Goal: Information Seeking & Learning: Learn about a topic

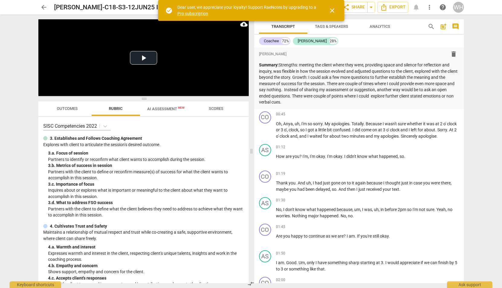
click at [333, 10] on span "close" at bounding box center [332, 10] width 7 height 7
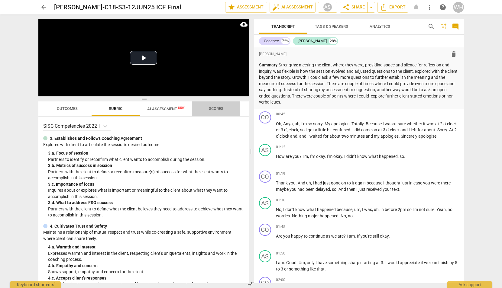
click at [215, 108] on span "Scores" at bounding box center [216, 108] width 15 height 5
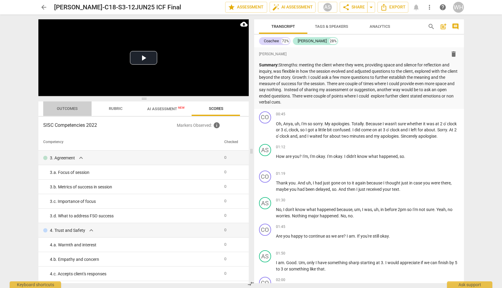
click at [63, 106] on span "Outcomes" at bounding box center [67, 109] width 35 height 8
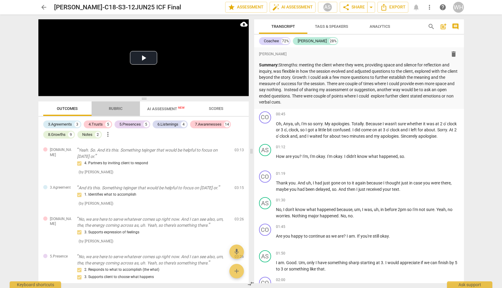
click at [115, 107] on span "Rubric" at bounding box center [116, 108] width 14 height 5
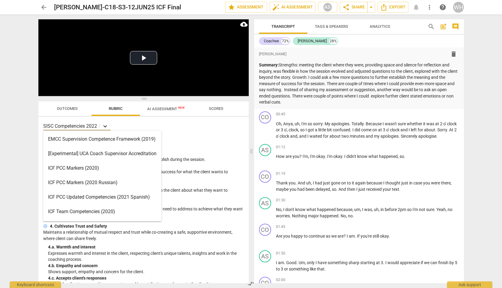
click at [104, 125] on icon at bounding box center [105, 126] width 6 height 6
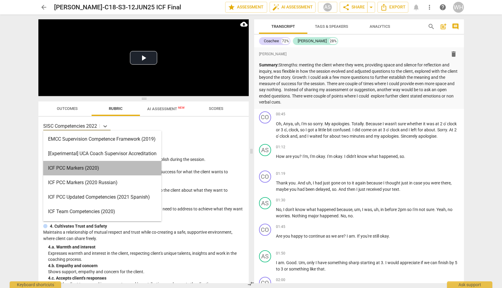
click at [69, 168] on div "ICF PCC Markers (2020)" at bounding box center [102, 168] width 118 height 15
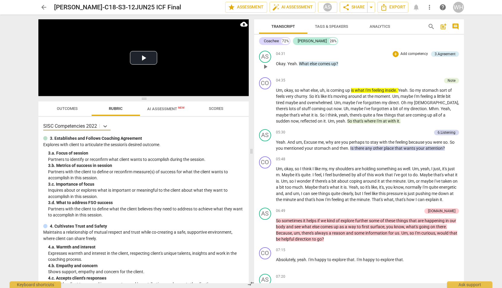
scroll to position [611, 0]
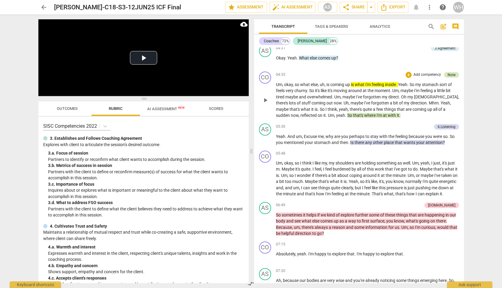
click at [450, 75] on div "Note" at bounding box center [452, 74] width 8 height 5
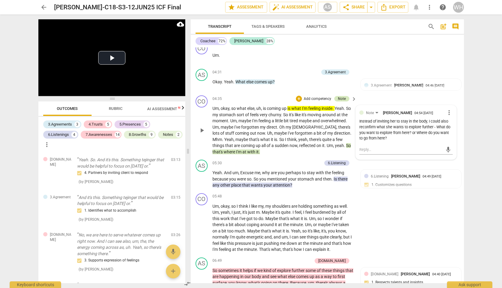
scroll to position [227, 0]
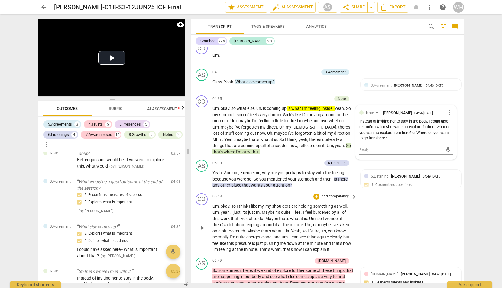
click at [320, 194] on div "+ Add competency" at bounding box center [332, 197] width 36 height 6
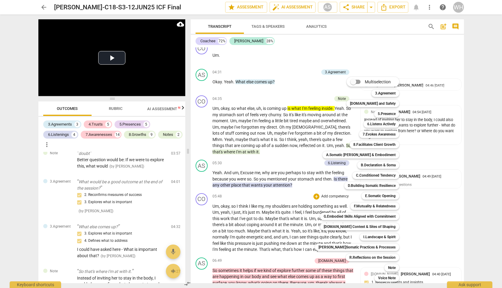
click at [252, 193] on div at bounding box center [251, 144] width 502 height 288
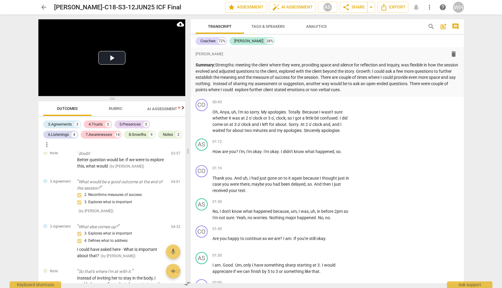
scroll to position [0, 0]
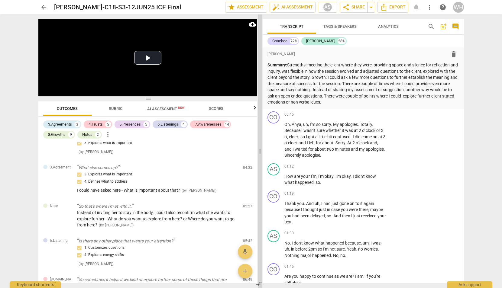
drag, startPoint x: 188, startPoint y: 153, endPoint x: 260, endPoint y: 142, distance: 72.7
click at [260, 142] on span at bounding box center [260, 152] width 4 height 274
click at [115, 106] on span "Rubric" at bounding box center [116, 108] width 14 height 5
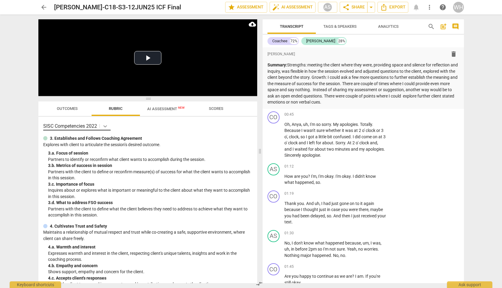
click at [106, 126] on icon at bounding box center [105, 126] width 6 height 6
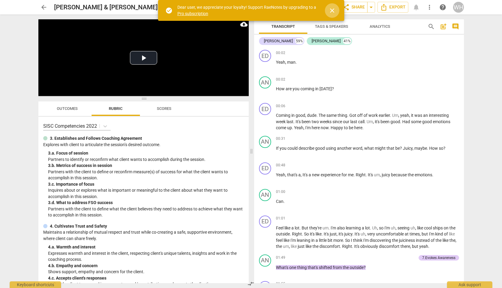
click at [334, 11] on span "close" at bounding box center [332, 10] width 7 height 7
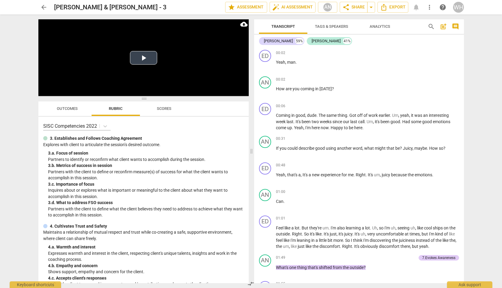
click at [145, 62] on button "Play Video" at bounding box center [143, 58] width 27 height 14
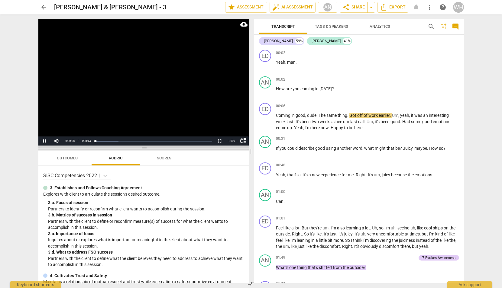
drag, startPoint x: 144, startPoint y: 98, endPoint x: 145, endPoint y: 148, distance: 49.6
click at [145, 148] on span at bounding box center [143, 149] width 210 height 4
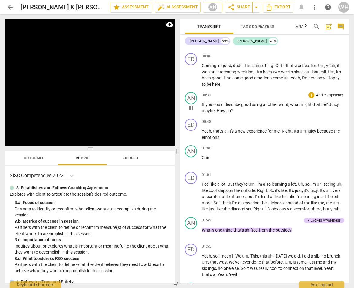
scroll to position [47, 0]
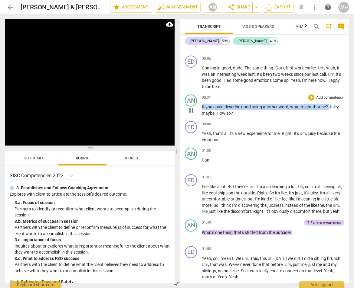
drag, startPoint x: 328, startPoint y: 107, endPoint x: 200, endPoint y: 106, distance: 128.8
click at [200, 106] on div "AN play_arrow pause 00:31 + Add competency keyboard_arrow_right If you could de…" at bounding box center [264, 105] width 169 height 27
copy p "If you could describe good using another word , what might that be ?"
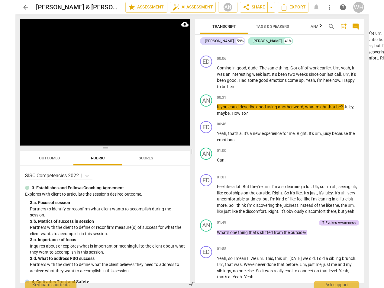
scroll to position [404, 0]
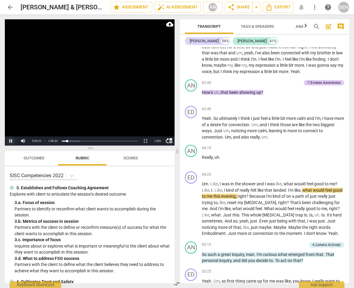
click at [10, 142] on button "Pause" at bounding box center [11, 141] width 12 height 9
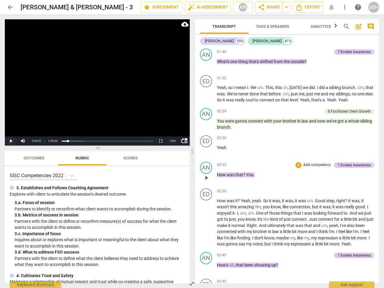
scroll to position [210, 0]
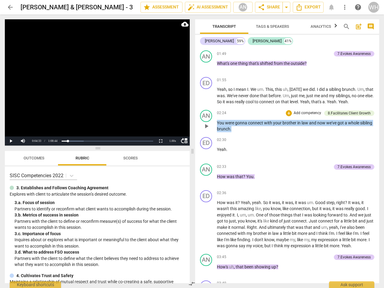
drag, startPoint x: 251, startPoint y: 135, endPoint x: 216, endPoint y: 128, distance: 36.4
click at [216, 128] on div "AN play_arrow pause 02:24 + Add competency 8.Facilitates Client Growth keyboard…" at bounding box center [287, 121] width 184 height 27
copy p "You were gonna connect with your brother in law and now we've got a whole sibli…"
click at [12, 140] on button "Play" at bounding box center [11, 141] width 12 height 9
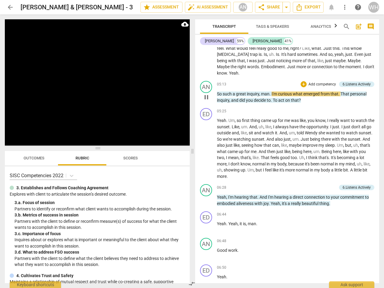
click at [304, 106] on div "AN play_arrow pause 05:13 + Add competency 6.Listens Actively keyboard_arrow_ri…" at bounding box center [287, 92] width 184 height 27
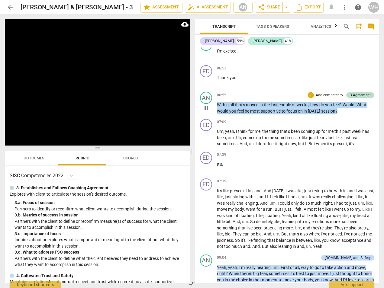
drag, startPoint x: 345, startPoint y: 111, endPoint x: 214, endPoint y: 104, distance: 131.1
click at [214, 104] on div "AN play_arrow pause 06:55 + Add competency 3.Agreement keyboard_arrow_right Wit…" at bounding box center [287, 103] width 184 height 27
copy p "Within all that's moved in the last couple of weeks , how do you feel ? Would .…"
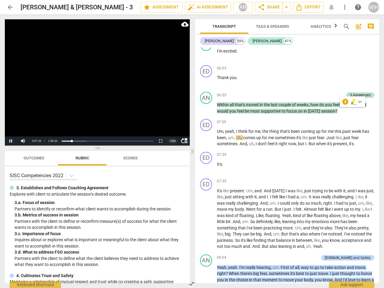
click at [172, 142] on div "1.00 x" at bounding box center [173, 141] width 12 height 9
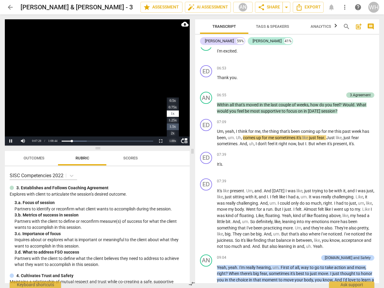
click at [171, 126] on li "1.5x" at bounding box center [173, 127] width 12 height 7
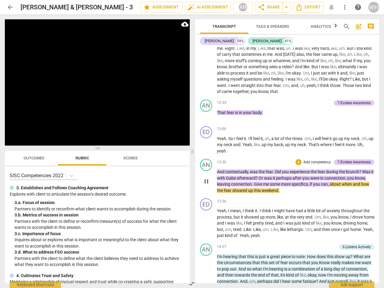
scroll to position [1235, 0]
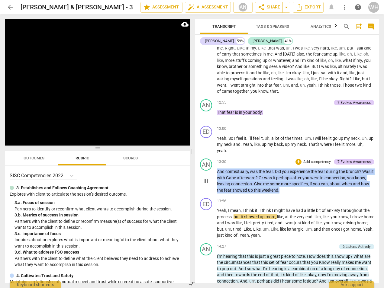
drag, startPoint x: 286, startPoint y: 196, endPoint x: 210, endPoint y: 177, distance: 78.3
click at [210, 177] on div "AN play_arrow pause 13:30 + Add competency 7.Evokes Awareness keyboard_arrow_ri…" at bounding box center [287, 176] width 184 height 40
copy p "And contextually , was the fear . Did you experience the fear during the brunch…"
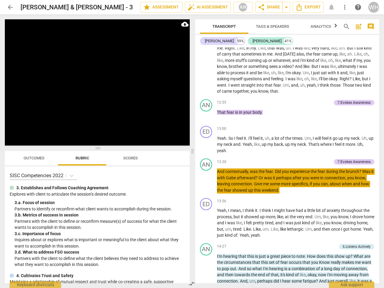
scroll to position [1473, 0]
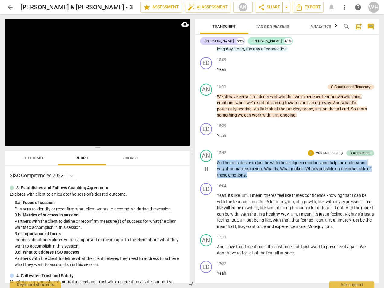
drag, startPoint x: 255, startPoint y: 177, endPoint x: 212, endPoint y: 165, distance: 44.9
click at [212, 165] on div "AN play_arrow pause 15:42 + Add competency 3.Agreement keyboard_arrow_right So …" at bounding box center [287, 165] width 184 height 34
copy p "So I heard a desire to just be with these bigger emotions and help me understan…"
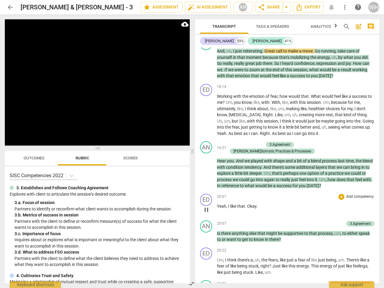
click at [274, 192] on div "ED play_arrow pause 20:01 + Add competency keyboard_arrow_right Yeah , I like t…" at bounding box center [287, 205] width 184 height 27
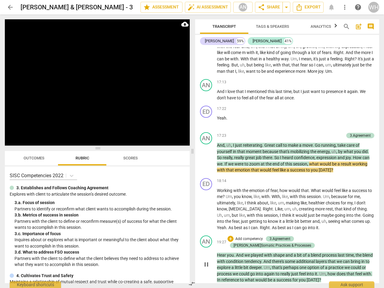
scroll to position [1629, 0]
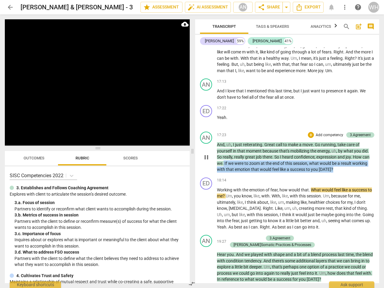
drag, startPoint x: 336, startPoint y: 169, endPoint x: 223, endPoint y: 164, distance: 113.2
click at [223, 164] on p "And , uh , I just reiterating . Great call to make a move . Go running , take c…" at bounding box center [296, 157] width 158 height 31
copy p "If we were to zoom at the end of this session , what would be a result working …"
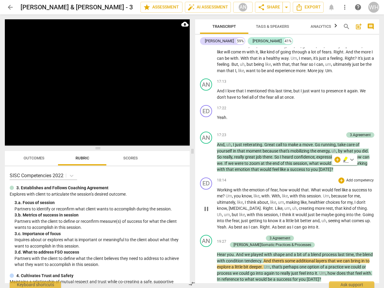
click at [279, 194] on span "With" at bounding box center [276, 196] width 8 height 5
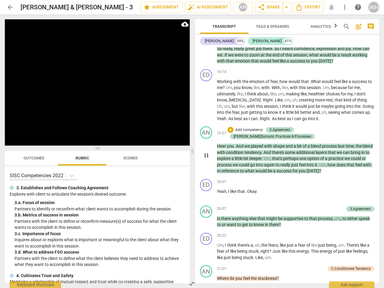
scroll to position [1730, 0]
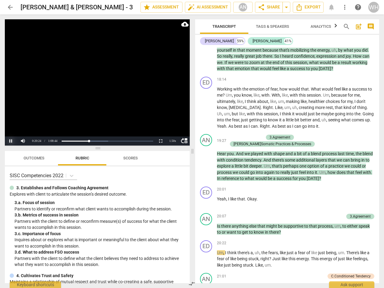
click at [11, 142] on button "Pause" at bounding box center [11, 141] width 12 height 9
click at [10, 142] on button "Play" at bounding box center [11, 141] width 12 height 9
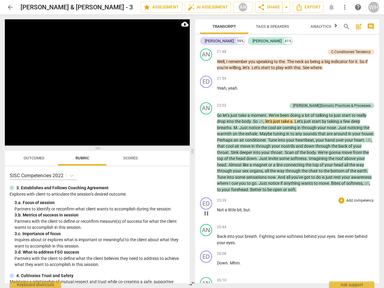
scroll to position [2002, 0]
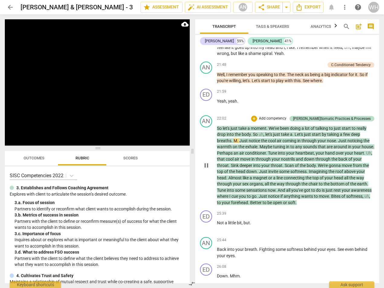
click at [252, 132] on span "." at bounding box center [252, 134] width 2 height 5
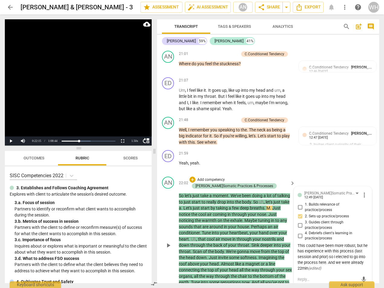
scroll to position [2383, 0]
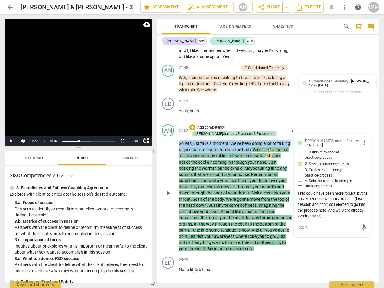
drag, startPoint x: 267, startPoint y: 129, endPoint x: 177, endPoint y: 123, distance: 90.3
click at [177, 123] on div "AN play_arrow pause 22:02 + Add competency J.Somatic Practices & Processes keyb…" at bounding box center [268, 188] width 222 height 132
copy p "So let's just take a moment . We've been doing a lot of talking to just start t…"
click at [11, 141] on button "Play" at bounding box center [11, 141] width 12 height 9
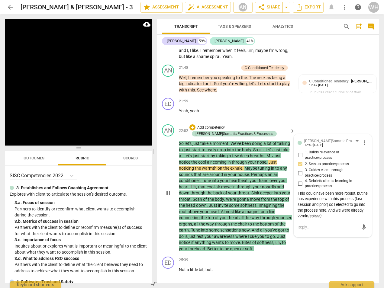
click at [165, 210] on div "play_arrow pause" at bounding box center [171, 194] width 15 height 114
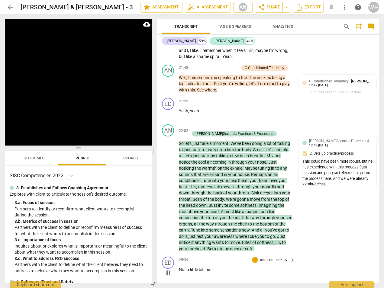
scroll to position [2632, 0]
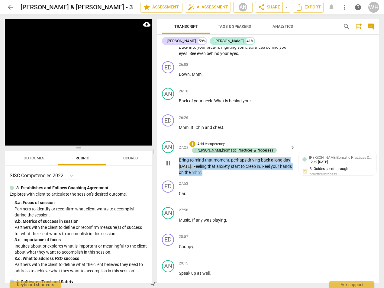
drag, startPoint x: 222, startPoint y: 148, endPoint x: 176, endPoint y: 137, distance: 47.2
click at [176, 139] on div "AN play_arrow pause 27:23 + Add competency J.Somatic Practices & Processes keyb…" at bounding box center [268, 159] width 222 height 40
copy p "Bring to mind that moment , perhaps driving back a long day yesterday . Feeling…"
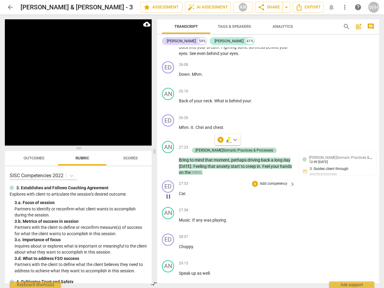
click at [250, 191] on p "Car ." at bounding box center [235, 194] width 113 height 6
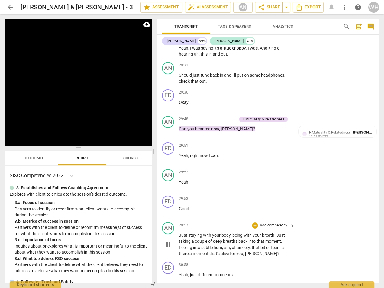
scroll to position [3136, 0]
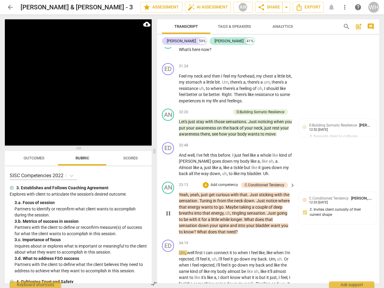
click at [244, 205] on p "Yeah , yeah , just get curious with that . Just sticking with the sensation . T…" at bounding box center [235, 214] width 113 height 44
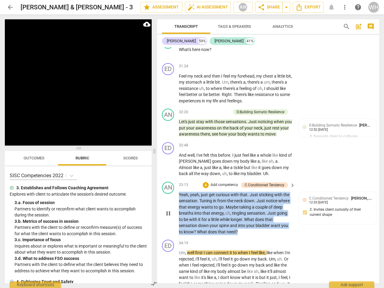
drag, startPoint x: 244, startPoint y: 205, endPoint x: 176, endPoint y: 163, distance: 79.3
click at [176, 180] on div "AN play_arrow pause 33:13 + Add competency C.Conditioned Tendency keyboard_arro…" at bounding box center [268, 209] width 222 height 58
copy p "Yeah , yeah , just get curious with that . Just sticking with the sensation . T…"
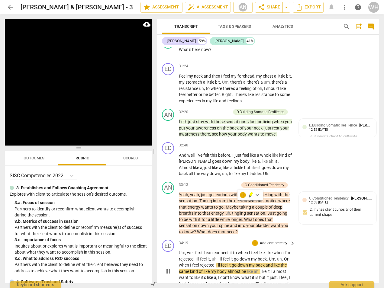
click at [285, 256] on p "Um , well first I can connect it to when I feel like , like when I'm rejected ,…" at bounding box center [235, 272] width 113 height 44
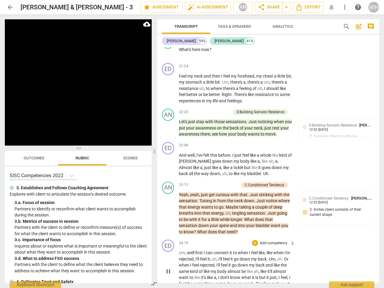
scroll to position [3394, 0]
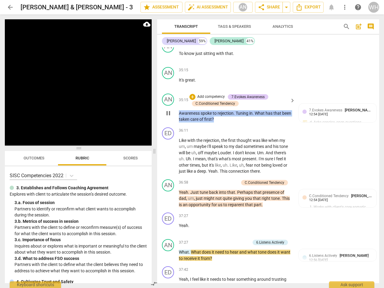
drag, startPoint x: 232, startPoint y: 90, endPoint x: 178, endPoint y: 81, distance: 54.8
click at [178, 91] on div "AN play_arrow pause 35:15 + Add competency 7.Evokes Awareness C.Conditioned Ten…" at bounding box center [268, 108] width 222 height 34
copy p "Awareness spoke to rejection . Tuning in . What has that been taken care of fir…"
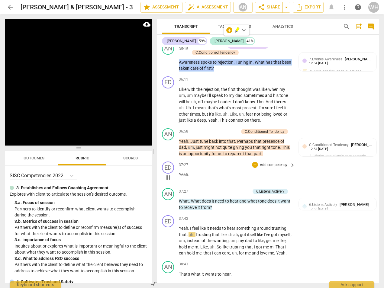
scroll to position [3446, 0]
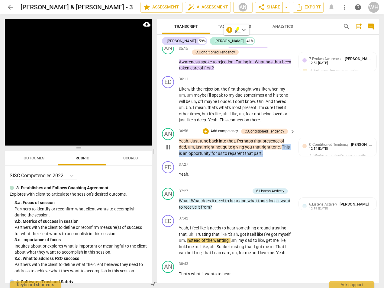
drag, startPoint x: 270, startPoint y: 124, endPoint x: 282, endPoint y: 116, distance: 14.2
click at [282, 138] on p "Yeah . Just tune back into that . Perhaps that presence of dad , um , just migh…" at bounding box center [235, 147] width 113 height 19
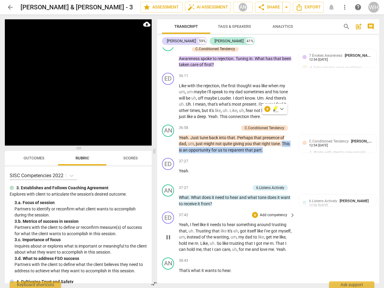
scroll to position [3448, 0]
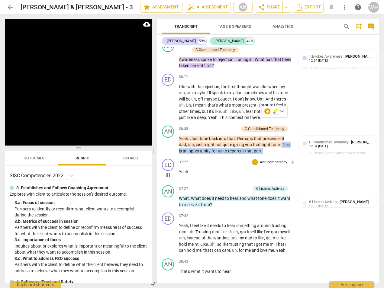
click at [233, 159] on div "37:27 + Add competency keyboard_arrow_right Yeah ." at bounding box center [237, 170] width 117 height 22
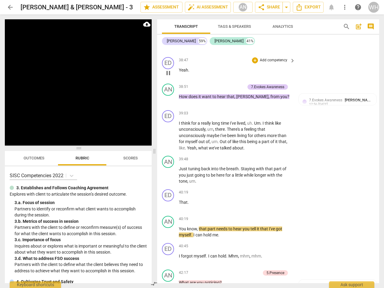
scroll to position [3690, 0]
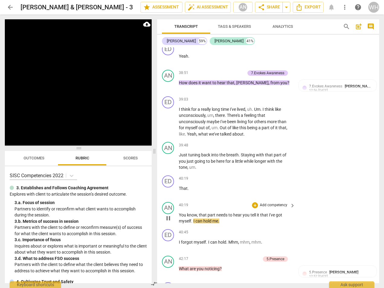
click at [238, 212] on p "You know , that part needs to hear you tell it that I've got myself . I can hol…" at bounding box center [235, 218] width 113 height 12
drag, startPoint x: 223, startPoint y: 194, endPoint x: 177, endPoint y: 188, distance: 46.1
click at [177, 200] on div "AN play_arrow pause 40:19 + Add competency keyboard_arrow_right You know , that…" at bounding box center [268, 213] width 222 height 27
click at [234, 227] on div "ED play_arrow pause 40:45 + Add competency keyboard_arrow_right I forgot myself…" at bounding box center [268, 240] width 222 height 27
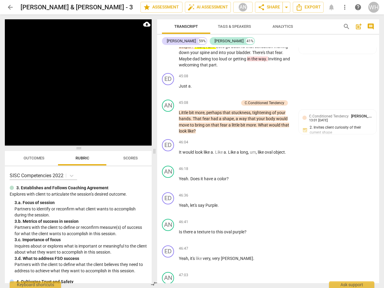
scroll to position [4248, 0]
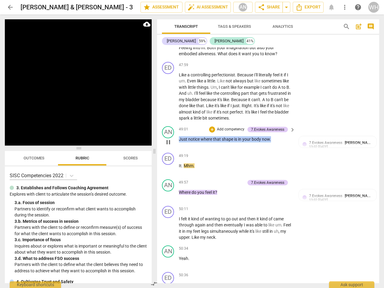
drag, startPoint x: 278, startPoint y: 103, endPoint x: 174, endPoint y: 102, distance: 103.7
click at [174, 124] on div "AN play_arrow pause 49:01 + Add competency 7.Evokes Awareness keyboard_arrow_ri…" at bounding box center [268, 137] width 222 height 27
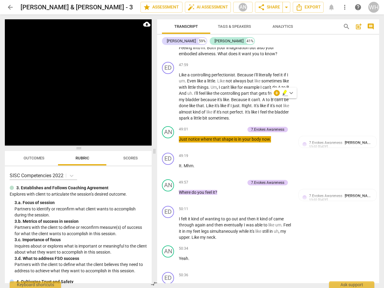
scroll to position [4498, 0]
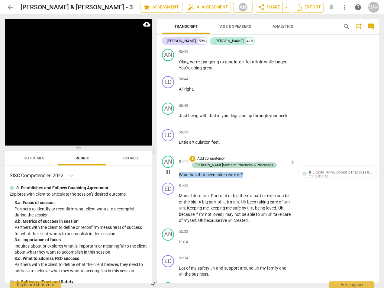
drag, startPoint x: 250, startPoint y: 136, endPoint x: 175, endPoint y: 131, distance: 75.2
click at [175, 154] on div "AN play_arrow pause 51:11 + Add competency J.Somatic Practices & Processes keyb…" at bounding box center [268, 167] width 222 height 27
click at [233, 226] on div "AN play_arrow pause 52:32 + Add competency keyboard_arrow_right Um a ." at bounding box center [268, 239] width 222 height 27
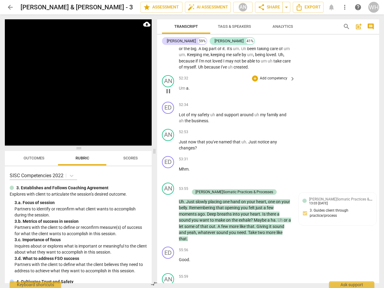
scroll to position [4653, 0]
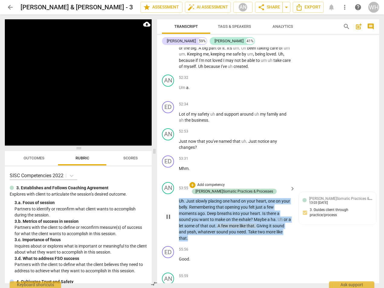
drag, startPoint x: 194, startPoint y: 197, endPoint x: 175, endPoint y: 160, distance: 42.2
click at [175, 180] on div "AN play_arrow pause 53:55 + Add competency J.Somatic Practices & Processes keyb…" at bounding box center [268, 212] width 222 height 64
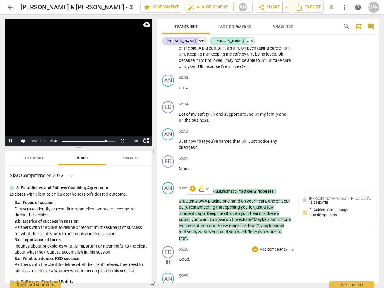
click at [279, 246] on div "55:56 + Add competency keyboard_arrow_right Good ." at bounding box center [237, 257] width 117 height 22
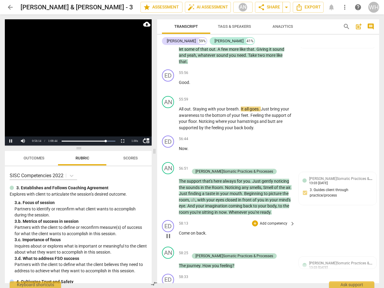
scroll to position [4835, 0]
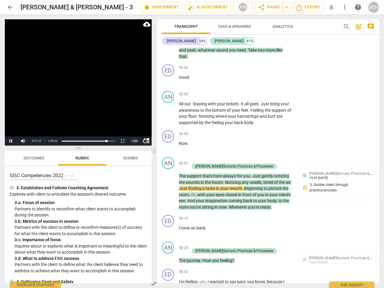
click at [135, 139] on div "1.00 x" at bounding box center [135, 141] width 12 height 9
click at [135, 126] on li "1.5x" at bounding box center [135, 127] width 12 height 7
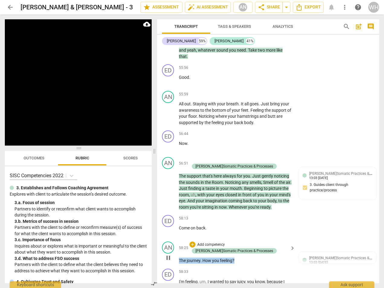
drag, startPoint x: 238, startPoint y: 224, endPoint x: 178, endPoint y: 222, distance: 59.9
click at [178, 240] on div "AN play_arrow pause 58:25 + Add competency J.Somatic Practices & Processes keyb…" at bounding box center [268, 253] width 222 height 27
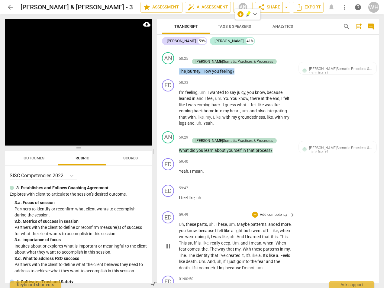
scroll to position [5023, 0]
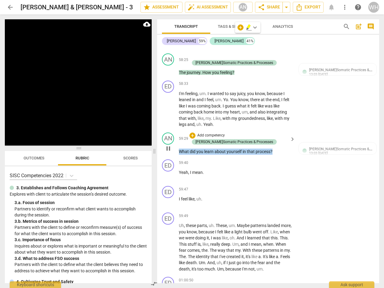
drag, startPoint x: 284, startPoint y: 113, endPoint x: 179, endPoint y: 109, distance: 105.0
click at [179, 133] on div "59:29 + Add competency J.Somatic Practices & Processes keyboard_arrow_right Wha…" at bounding box center [237, 144] width 117 height 22
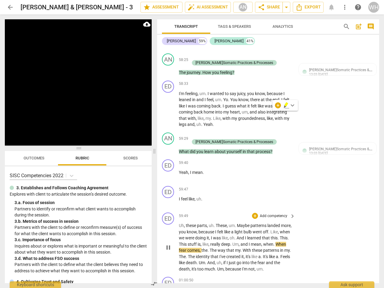
click at [233, 233] on p "Uh , these parts , uh . These , um . Maybe patterns landed more , you know , be…" at bounding box center [235, 248] width 113 height 50
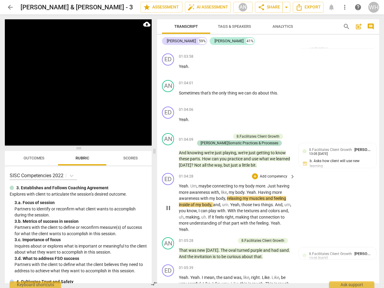
scroll to position [5588, 0]
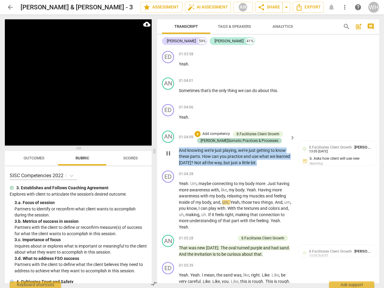
drag, startPoint x: 261, startPoint y: 124, endPoint x: 175, endPoint y: 112, distance: 87.1
click at [175, 129] on div "AN play_arrow pause 01:04:09 + Add competency 8.Facilitates Client Growth J.Som…" at bounding box center [268, 149] width 222 height 40
click at [222, 181] on p "Yeah . Um , maybe connecting to my body more . Just having more awareness with …" at bounding box center [235, 206] width 113 height 50
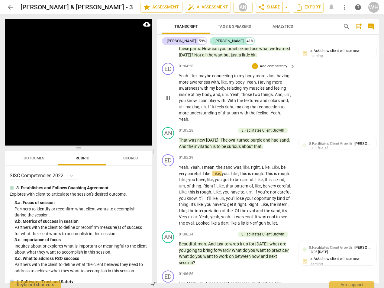
scroll to position [5698, 0]
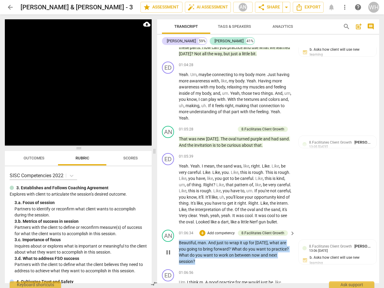
drag, startPoint x: 201, startPoint y: 225, endPoint x: 178, endPoint y: 205, distance: 30.4
click at [178, 228] on div "AN play_arrow pause 01:06:34 + Add competency 8.Facilitates Client Growth keybo…" at bounding box center [268, 248] width 222 height 40
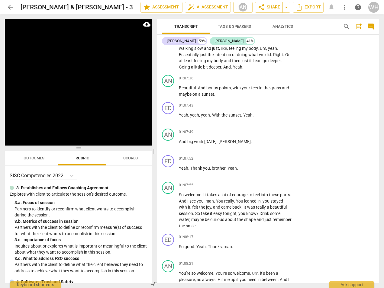
scroll to position [6015, 0]
